Goal: Task Accomplishment & Management: Use online tool/utility

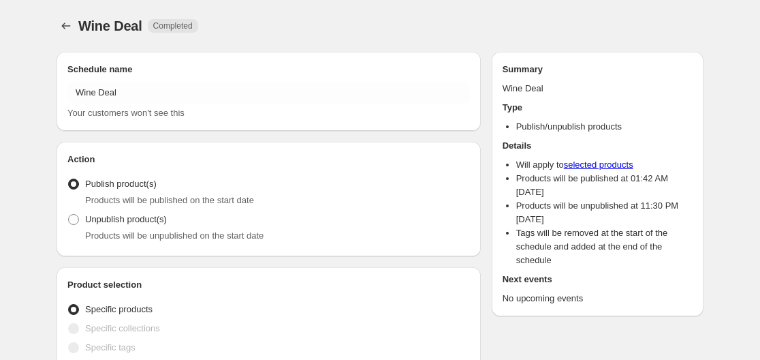
radio input "true"
checkbox input "true"
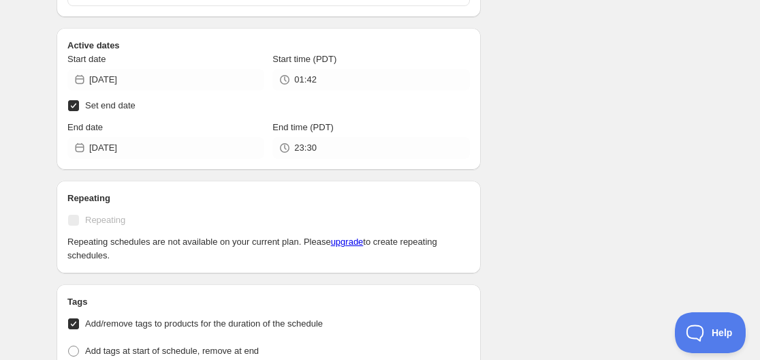
scroll to position [477, 0]
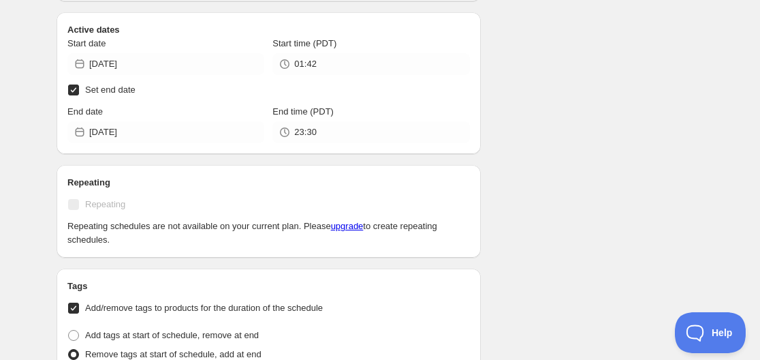
click at [285, 67] on icon at bounding box center [285, 64] width 14 height 14
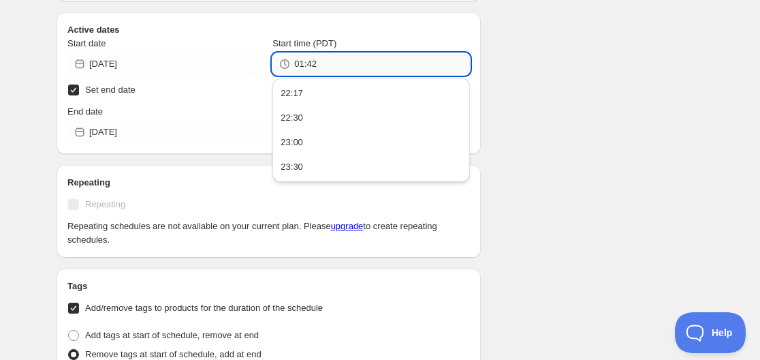
click at [300, 66] on input "01:42" at bounding box center [381, 64] width 175 height 22
drag, startPoint x: 302, startPoint y: 65, endPoint x: 304, endPoint y: 74, distance: 9.1
click at [302, 65] on input "01:42" at bounding box center [381, 64] width 175 height 22
drag, startPoint x: 303, startPoint y: 64, endPoint x: 288, endPoint y: 66, distance: 15.1
click at [288, 66] on div "01:42" at bounding box center [370, 64] width 197 height 22
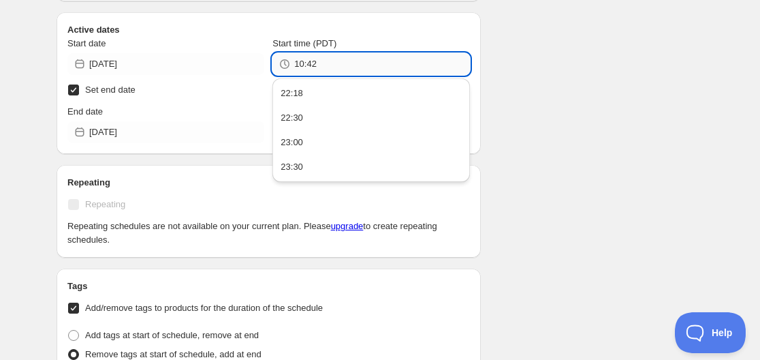
drag, startPoint x: 307, startPoint y: 66, endPoint x: 319, endPoint y: 66, distance: 12.3
click at [319, 66] on input "10:42" at bounding box center [381, 64] width 175 height 22
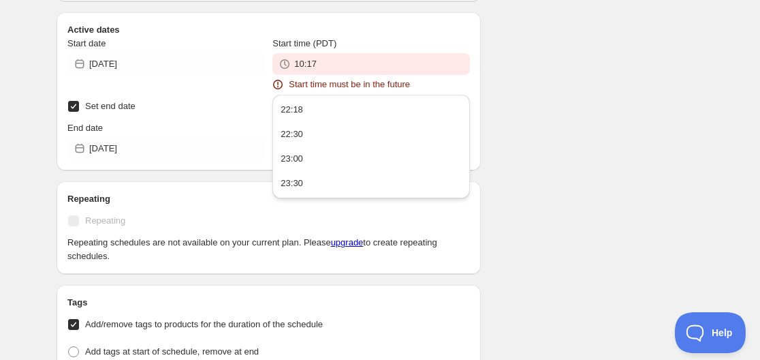
click at [333, 63] on input "10:17" at bounding box center [381, 64] width 175 height 22
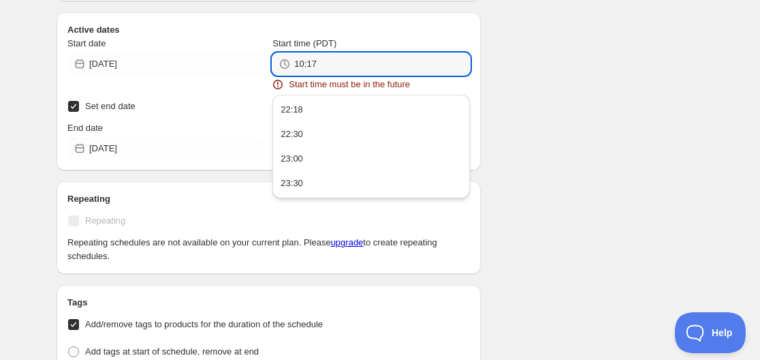
drag, startPoint x: 302, startPoint y: 61, endPoint x: 291, endPoint y: 66, distance: 12.5
click at [291, 66] on div "10:17" at bounding box center [370, 64] width 197 height 22
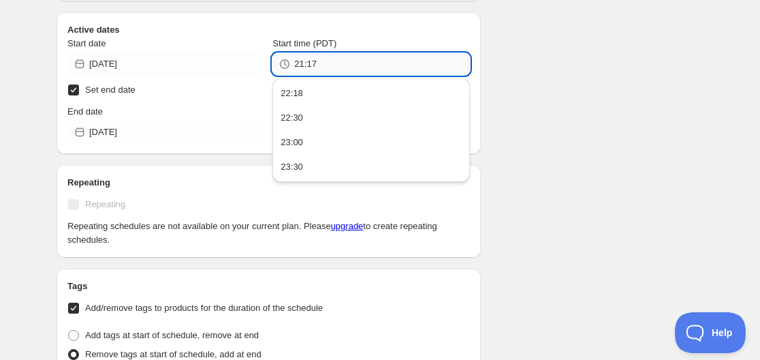
click at [317, 63] on input "21:17" at bounding box center [381, 64] width 175 height 22
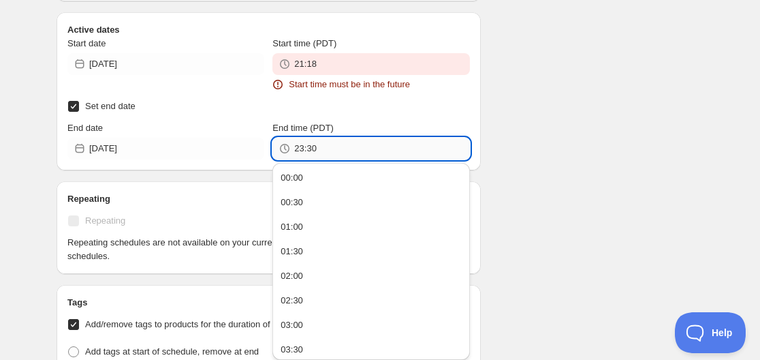
click at [319, 147] on input "23:30" at bounding box center [381, 149] width 175 height 22
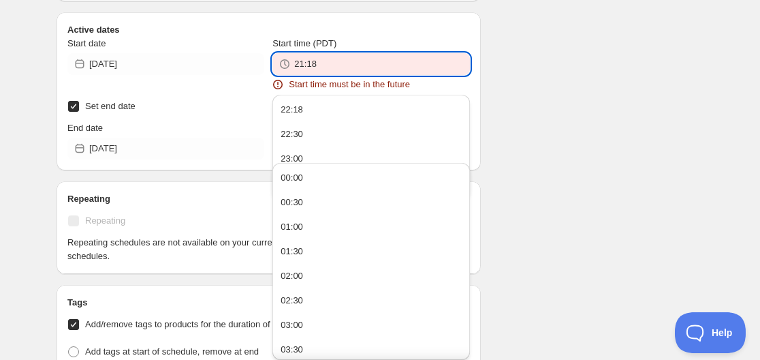
click at [300, 65] on input "21:18" at bounding box center [381, 64] width 175 height 22
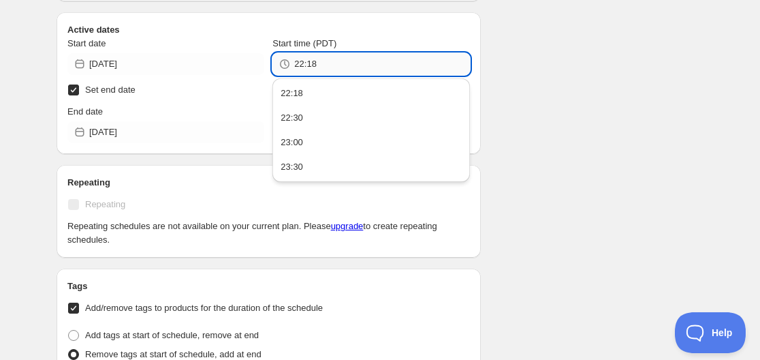
click at [317, 66] on input "22:18" at bounding box center [381, 64] width 175 height 22
type input "22:19"
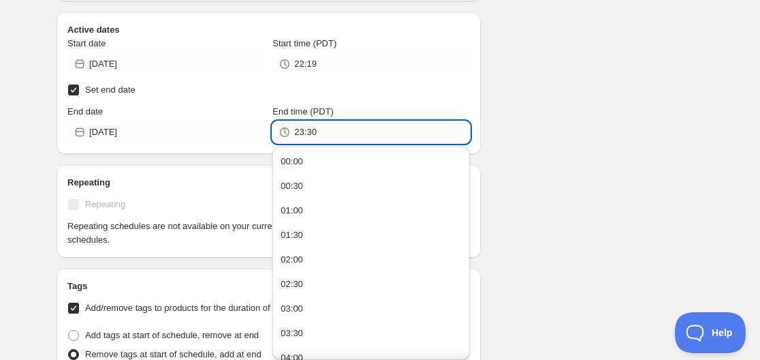
click at [298, 131] on input "23:30" at bounding box center [381, 132] width 175 height 22
click at [319, 134] on input "22:30" at bounding box center [381, 132] width 175 height 22
type input "22:25"
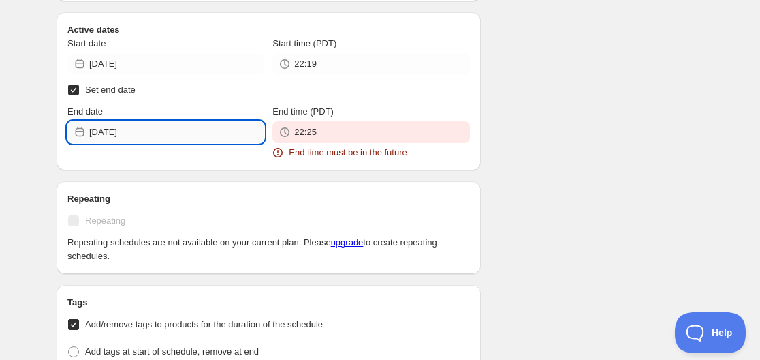
click at [125, 136] on input "[DATE]" at bounding box center [176, 132] width 175 height 22
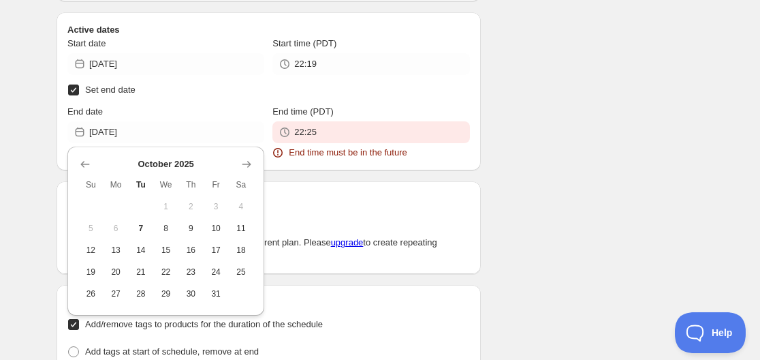
click at [111, 230] on span "6" at bounding box center [116, 228] width 14 height 11
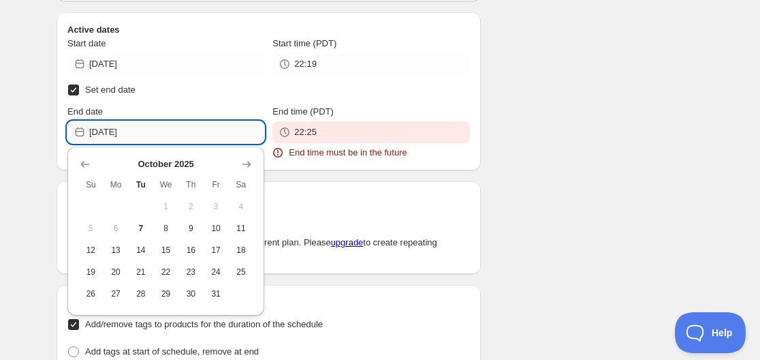
drag, startPoint x: 129, startPoint y: 131, endPoint x: 136, endPoint y: 135, distance: 7.4
click at [136, 135] on input "[DATE]" at bounding box center [176, 132] width 175 height 22
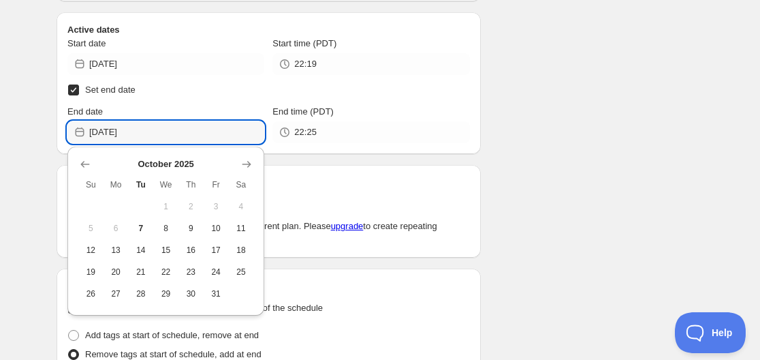
type input "[DATE]"
